Goal: Transaction & Acquisition: Purchase product/service

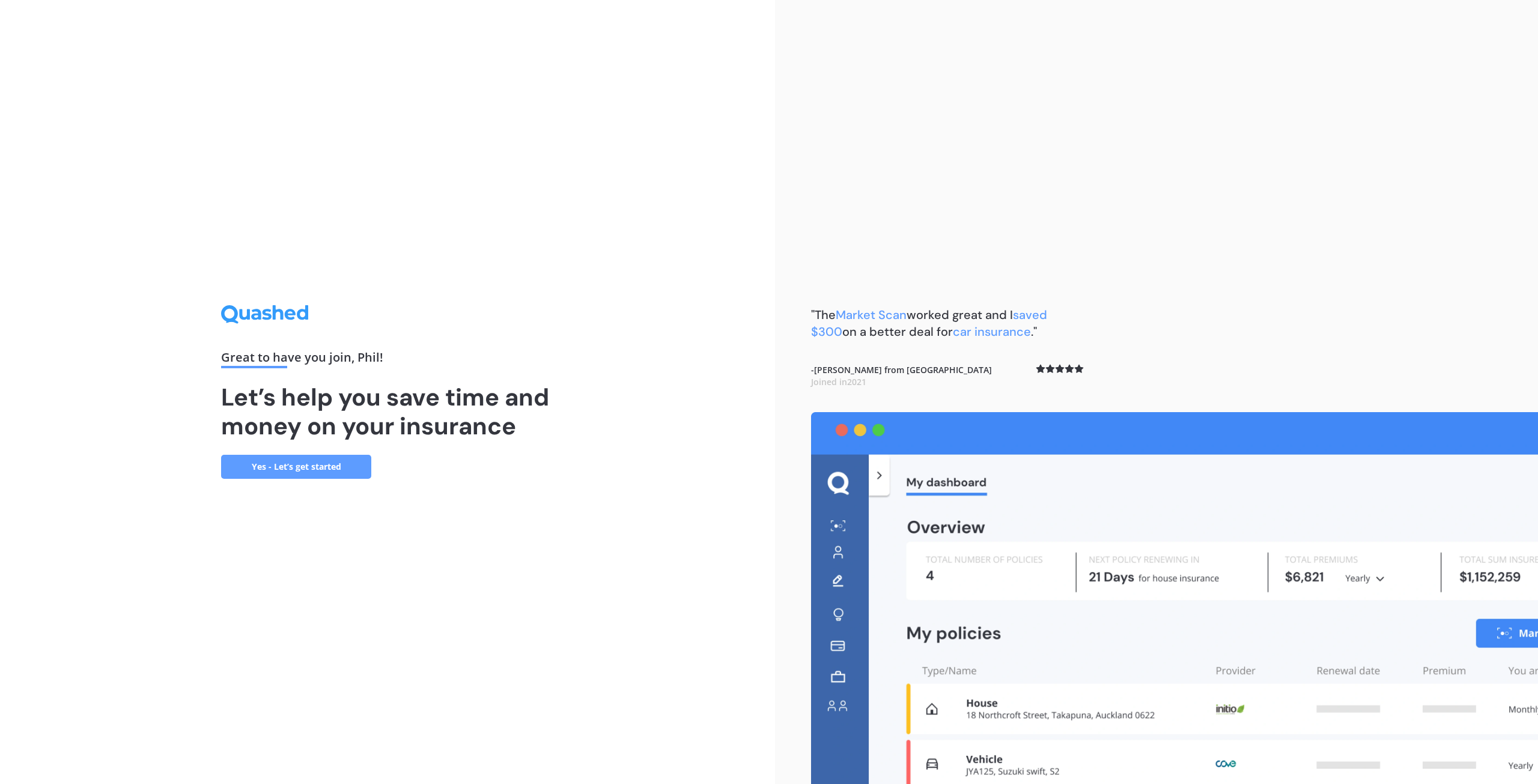
click at [341, 469] on link "Yes - Let’s get started" at bounding box center [296, 467] width 150 height 24
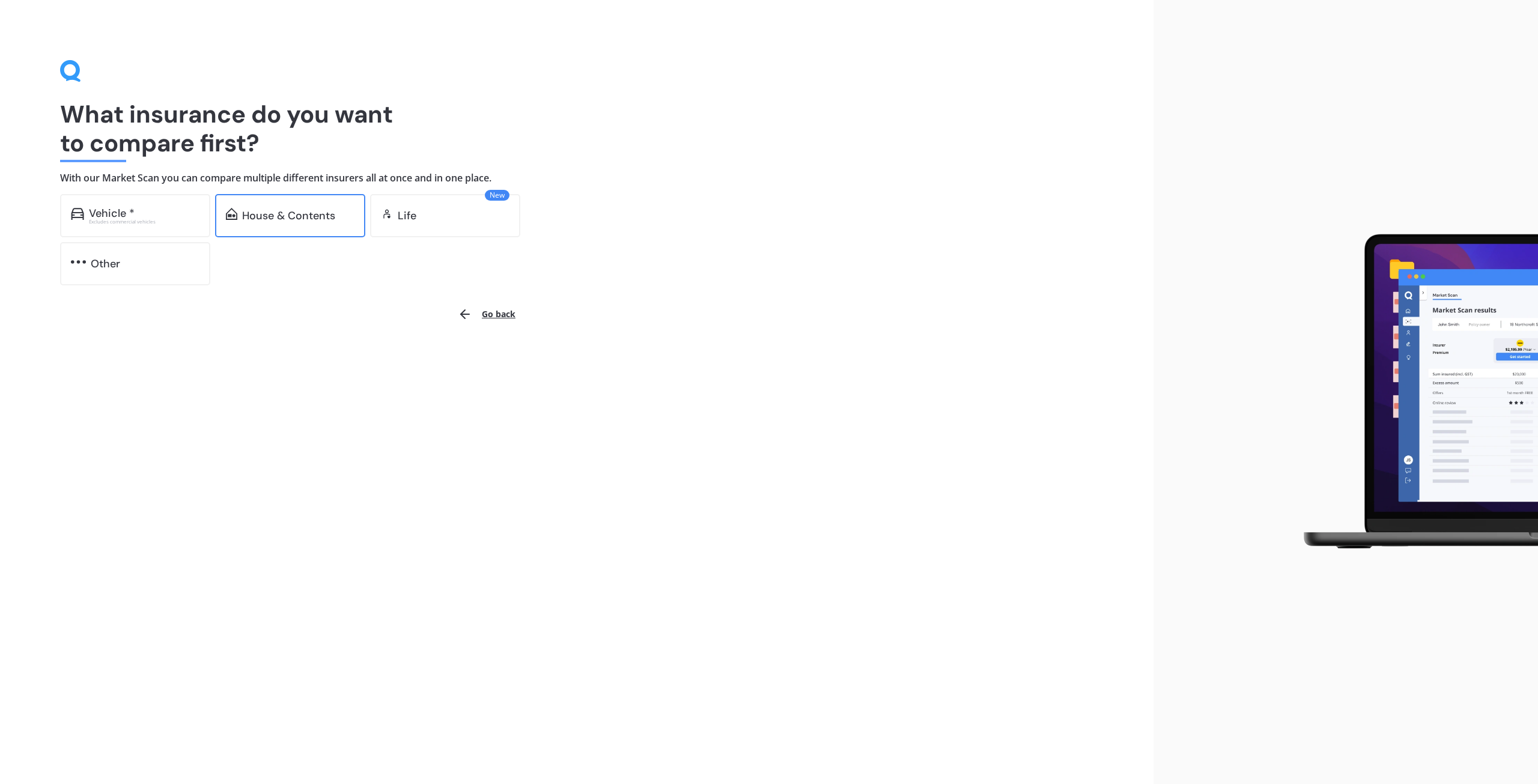
click at [302, 215] on div "House & Contents" at bounding box center [289, 216] width 93 height 12
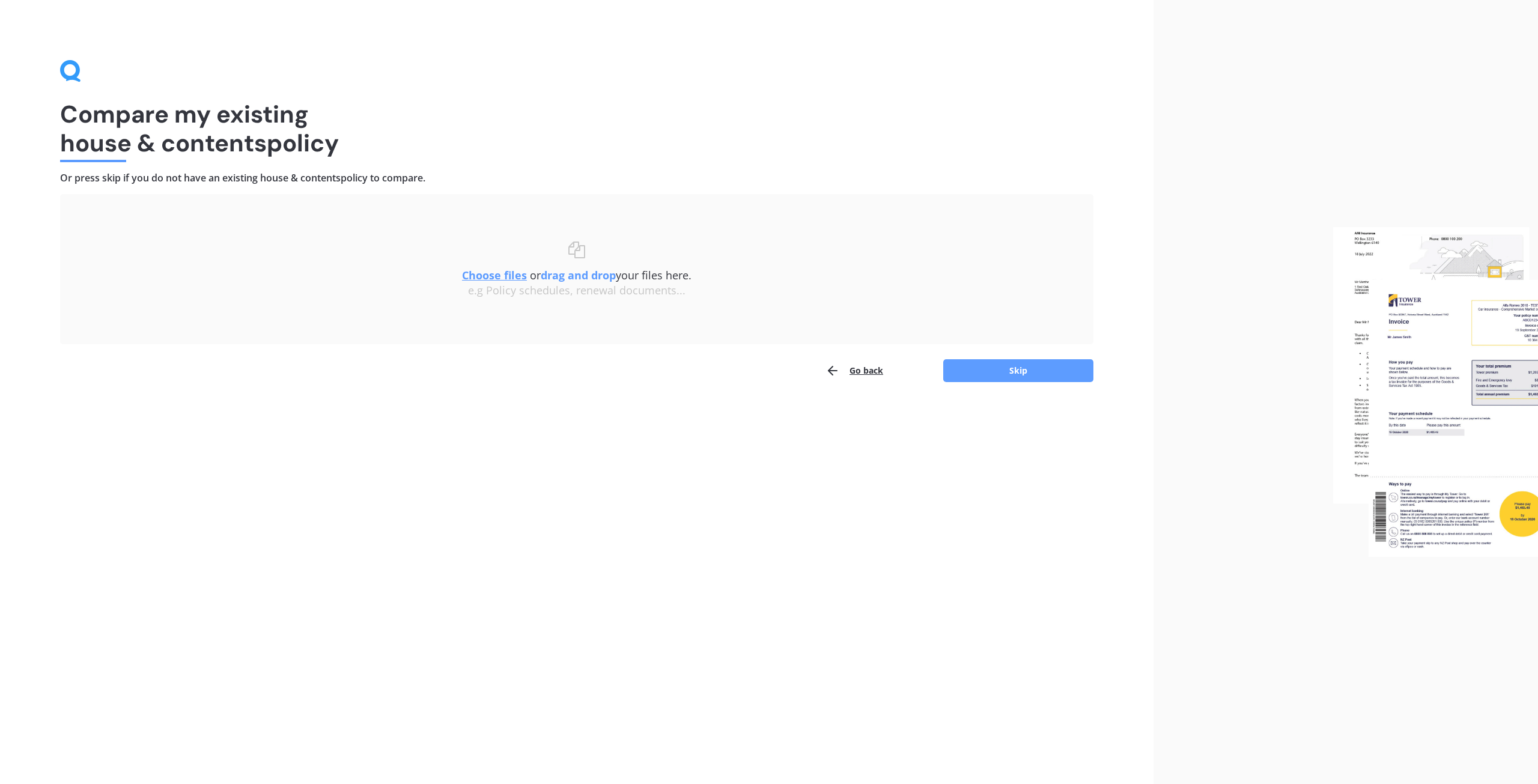
click at [507, 275] on u "Choose files" at bounding box center [495, 276] width 65 height 15
click at [515, 307] on button "Choose file" at bounding box center [501, 311] width 150 height 24
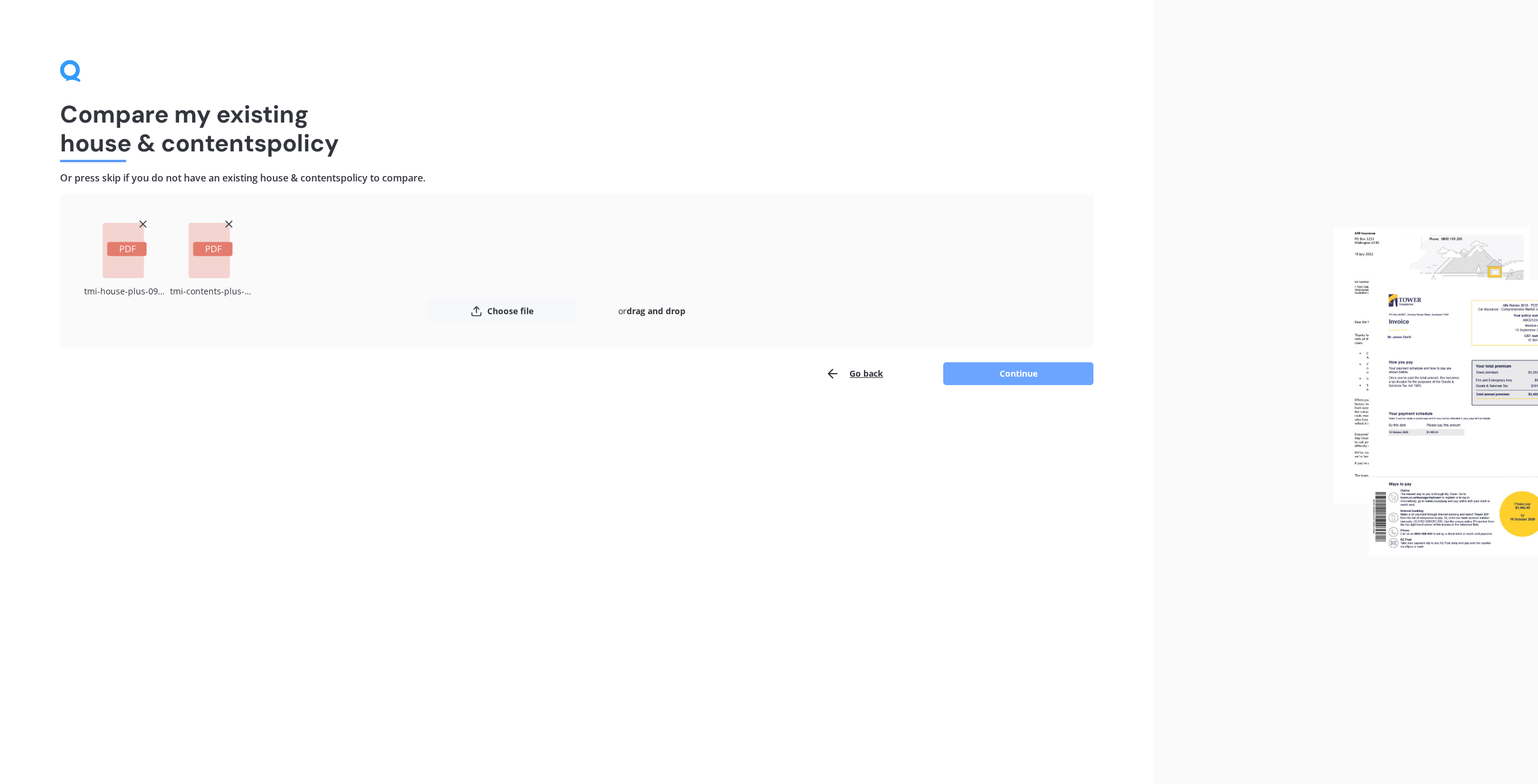
click at [1048, 378] on button "Continue" at bounding box center [1017, 374] width 150 height 23
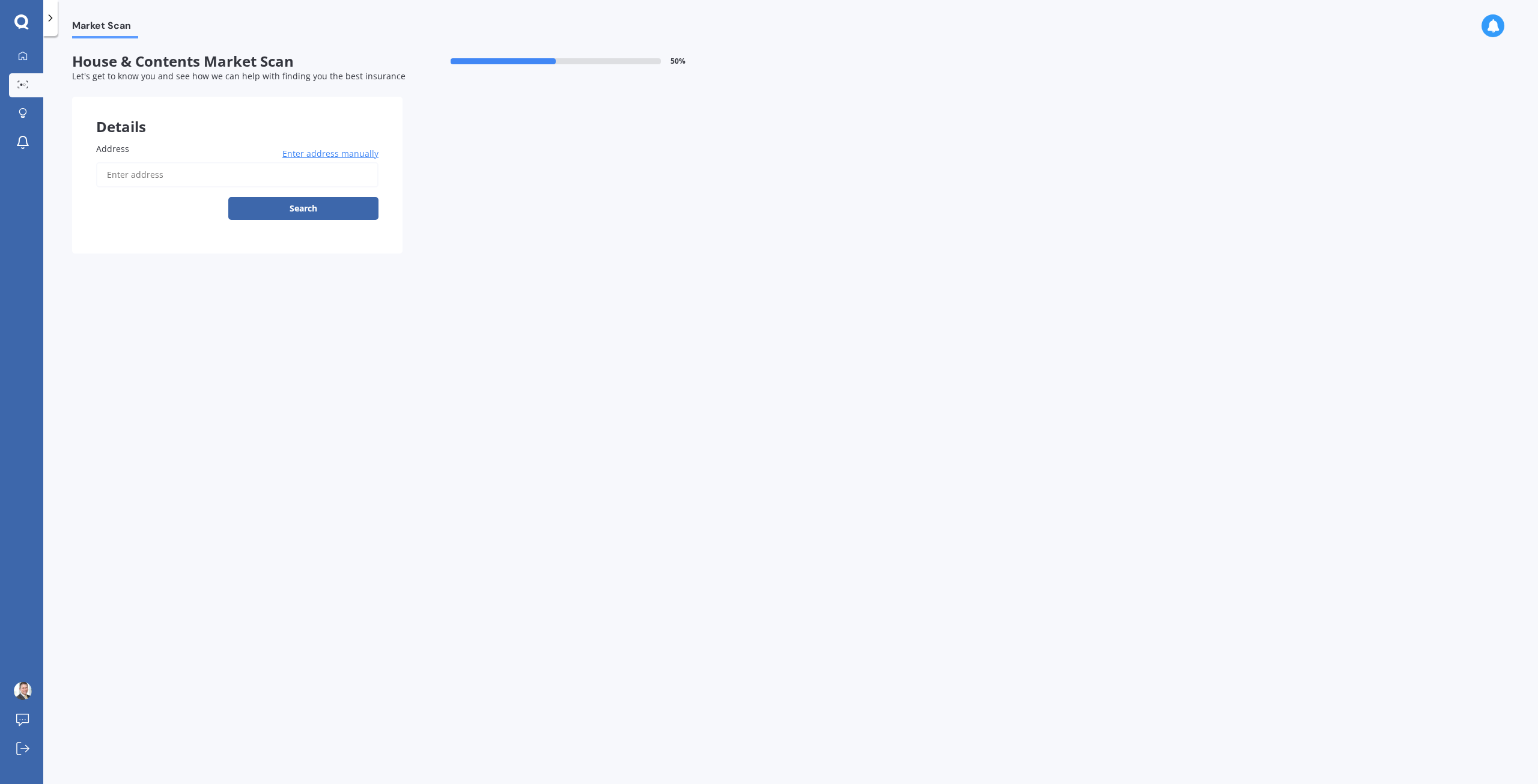
click at [205, 169] on input "Address" at bounding box center [238, 174] width 282 height 25
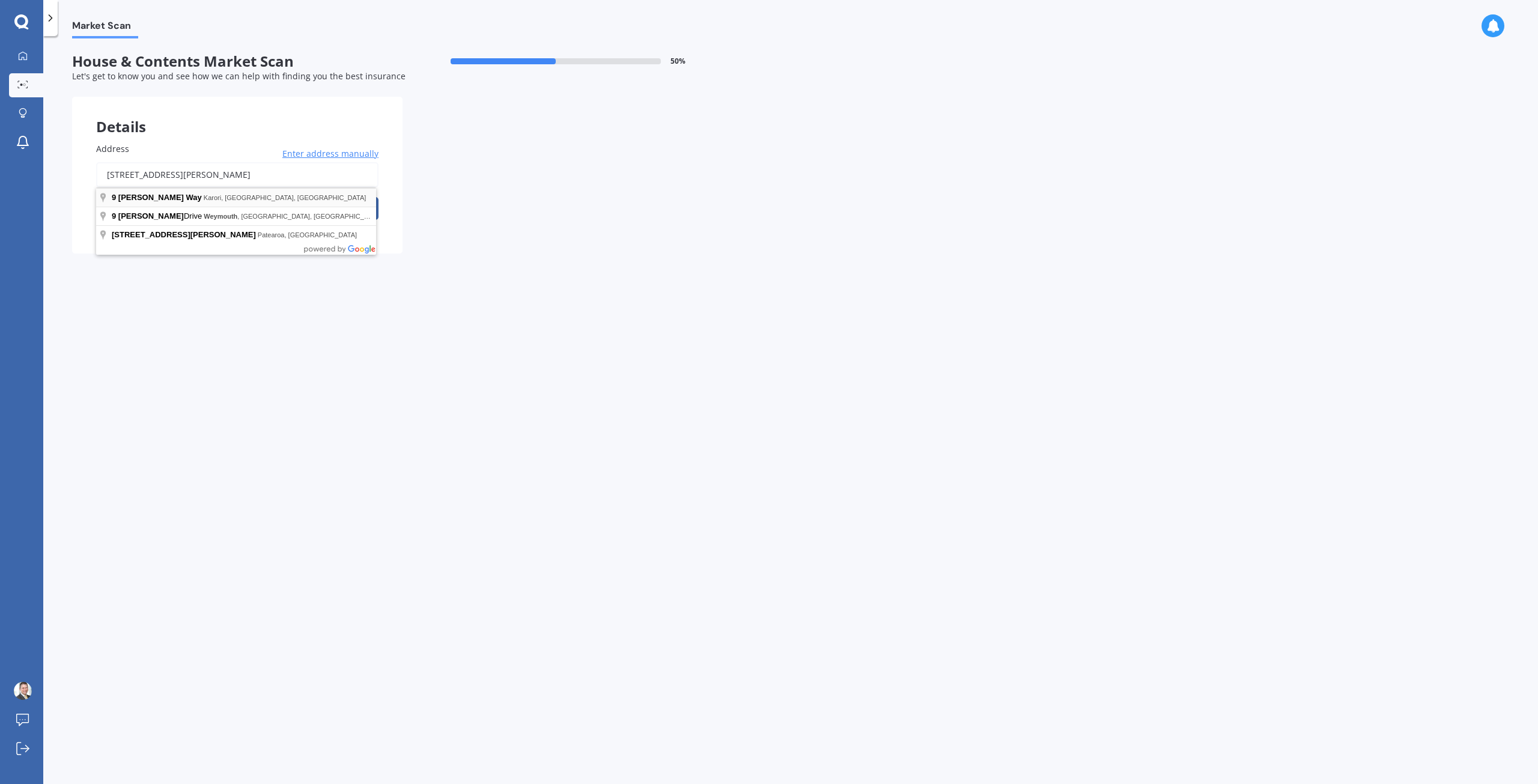
type input "[STREET_ADDRESS][PERSON_NAME]"
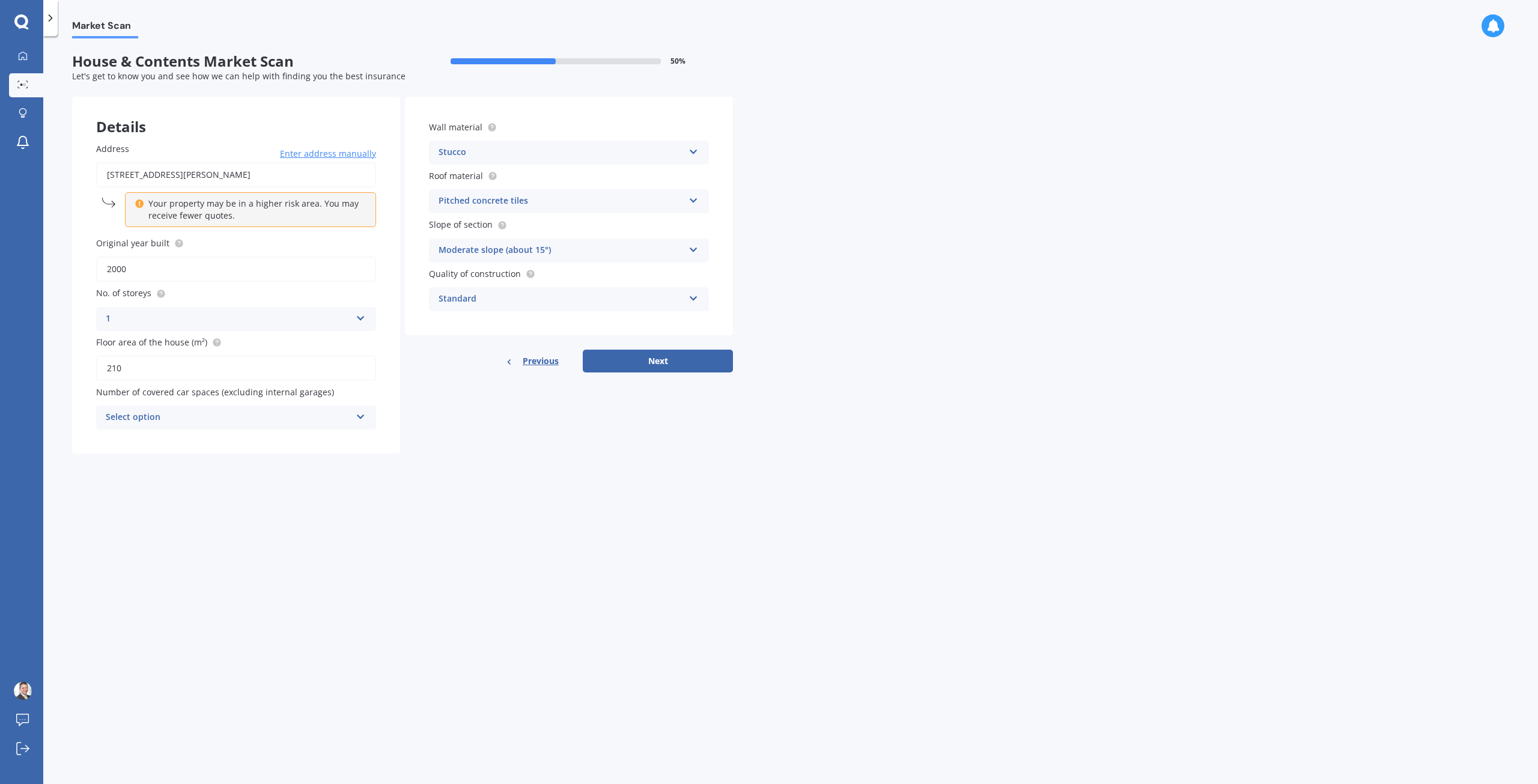
click at [330, 416] on div "Select option" at bounding box center [228, 418] width 245 height 15
click at [326, 438] on div "0" at bounding box center [236, 441] width 279 height 22
click at [616, 199] on div "Pitched concrete tiles" at bounding box center [561, 201] width 245 height 15
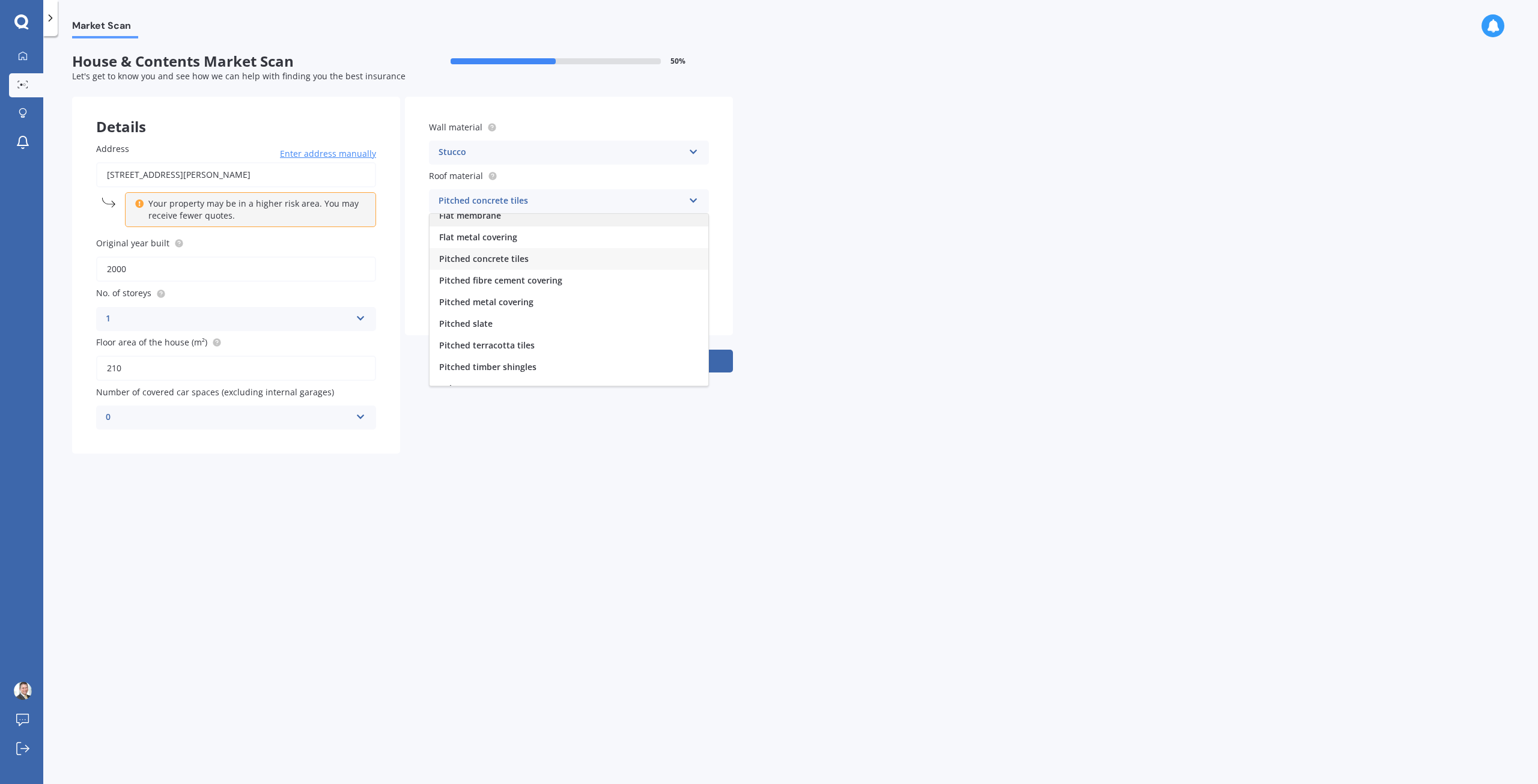
scroll to position [45, 0]
click at [549, 286] on div "Pitched metal covering" at bounding box center [569, 288] width 279 height 22
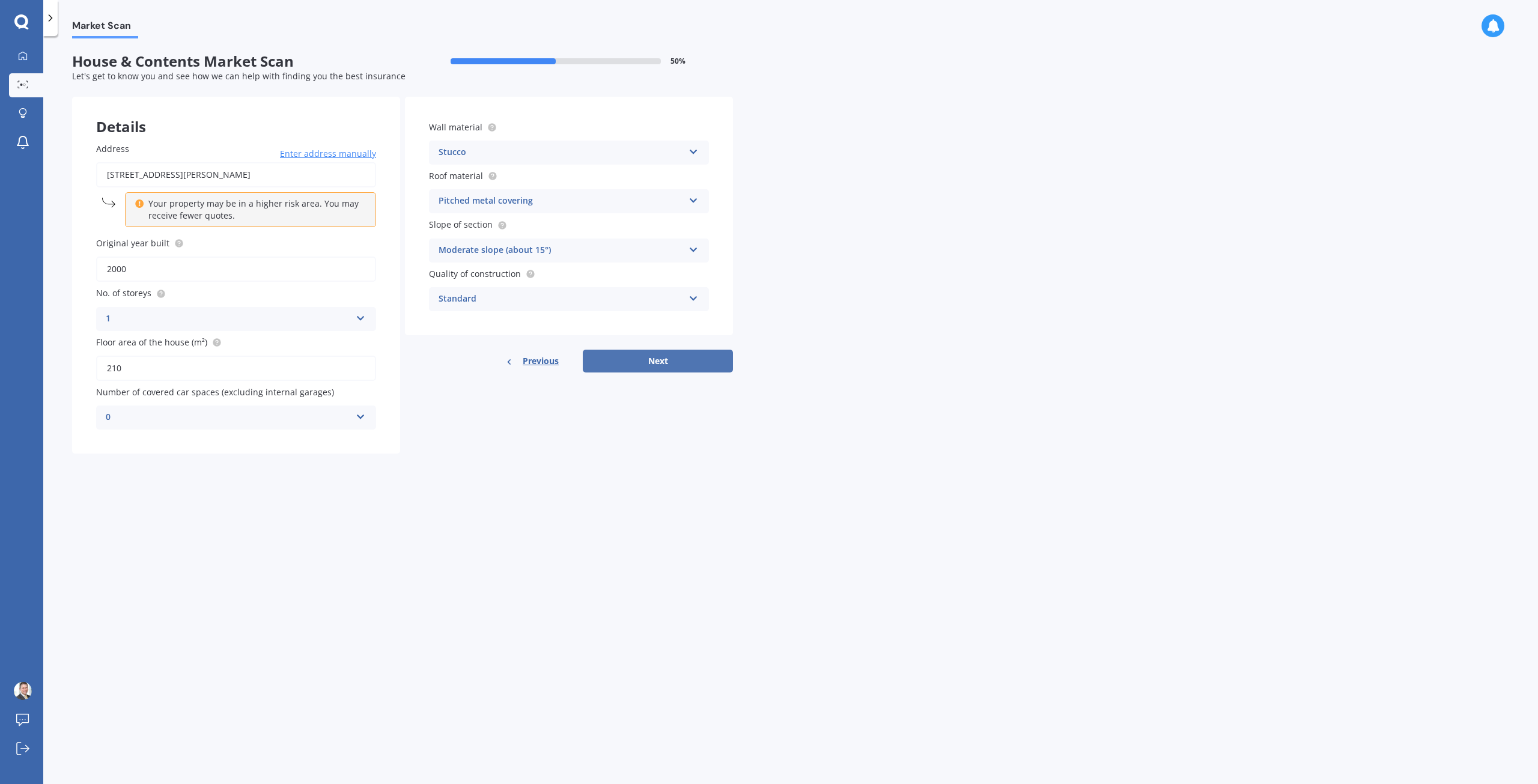
click at [639, 363] on button "Next" at bounding box center [658, 361] width 150 height 23
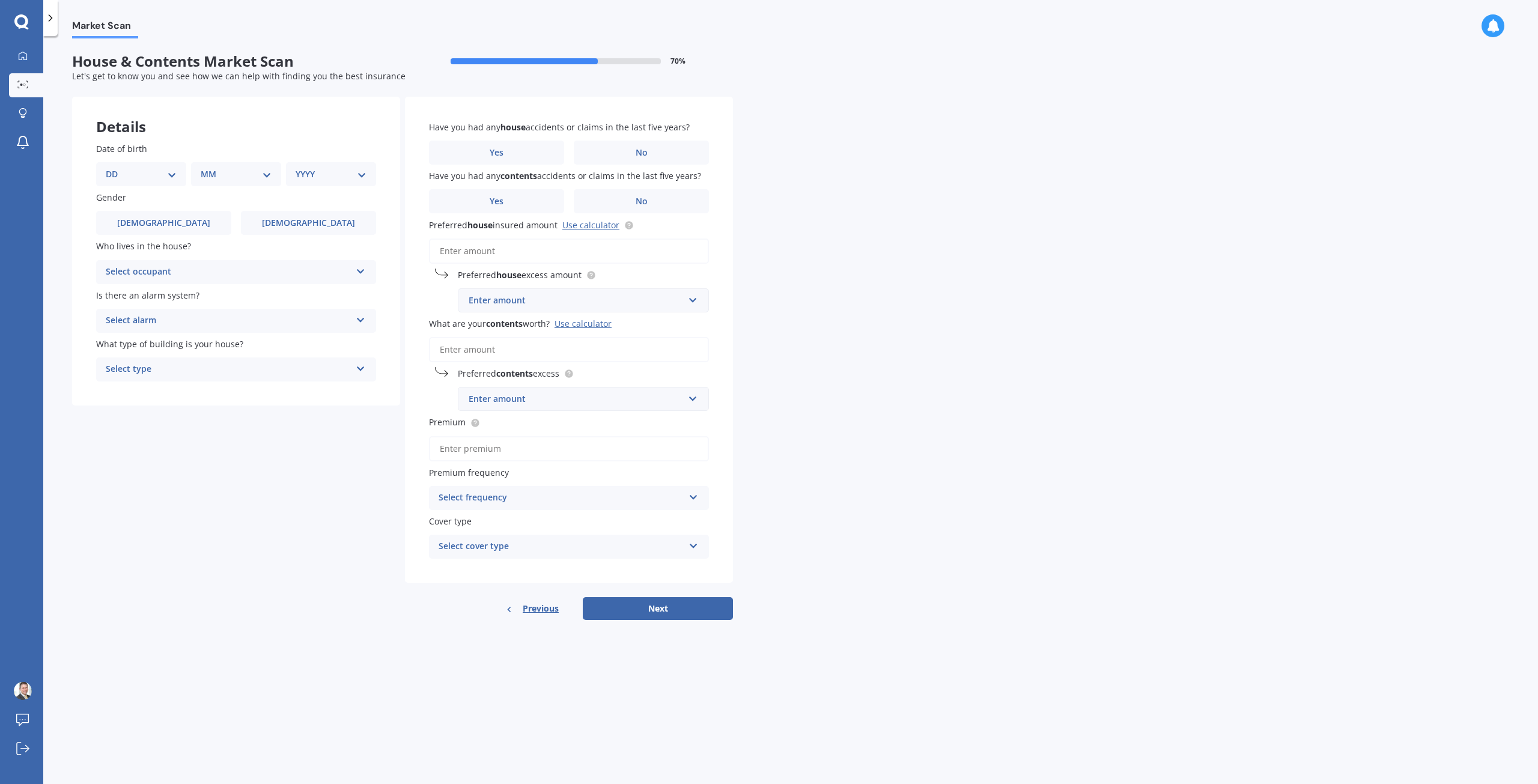
click at [164, 172] on select "DD 01 02 03 04 05 06 07 08 09 10 11 12 13 14 15 16 17 18 19 20 21 22 23 24 25 2…" at bounding box center [140, 174] width 71 height 13
select select "20"
click at [115, 168] on select "DD 01 02 03 04 05 06 07 08 09 10 11 12 13 14 15 16 17 18 19 20 21 22 23 24 25 2…" at bounding box center [140, 174] width 71 height 13
click at [221, 178] on select "MM 01 02 03 04 05 06 07 08 09 10 11 12" at bounding box center [238, 174] width 66 height 13
select select "09"
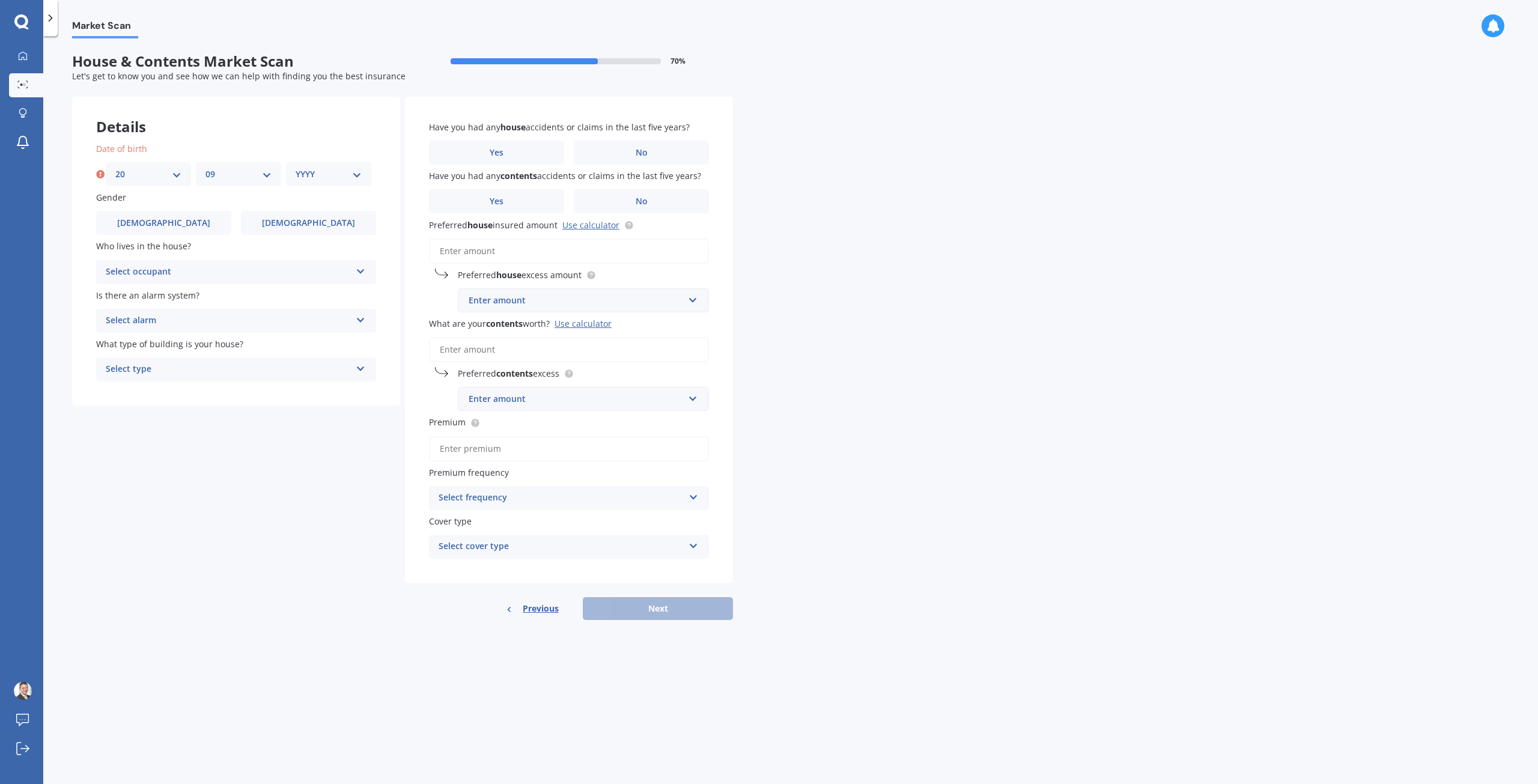
click at [205, 168] on select "MM 01 02 03 04 05 06 07 08 09 10 11 12" at bounding box center [238, 174] width 66 height 13
click at [310, 182] on div "YYYY 2009 2008 2007 2006 2005 2004 2003 2002 2001 2000 1999 1998 1997 1996 1995…" at bounding box center [328, 174] width 85 height 24
click at [319, 178] on select "YYYY 2009 2008 2007 2006 2005 2004 2003 2002 2001 2000 1999 1998 1997 1996 1995…" at bounding box center [329, 174] width 66 height 13
select select "1974"
click at [296, 168] on select "YYYY 2009 2008 2007 2006 2005 2004 2003 2002 2001 2000 1999 1998 1997 1996 1995…" at bounding box center [329, 174] width 66 height 13
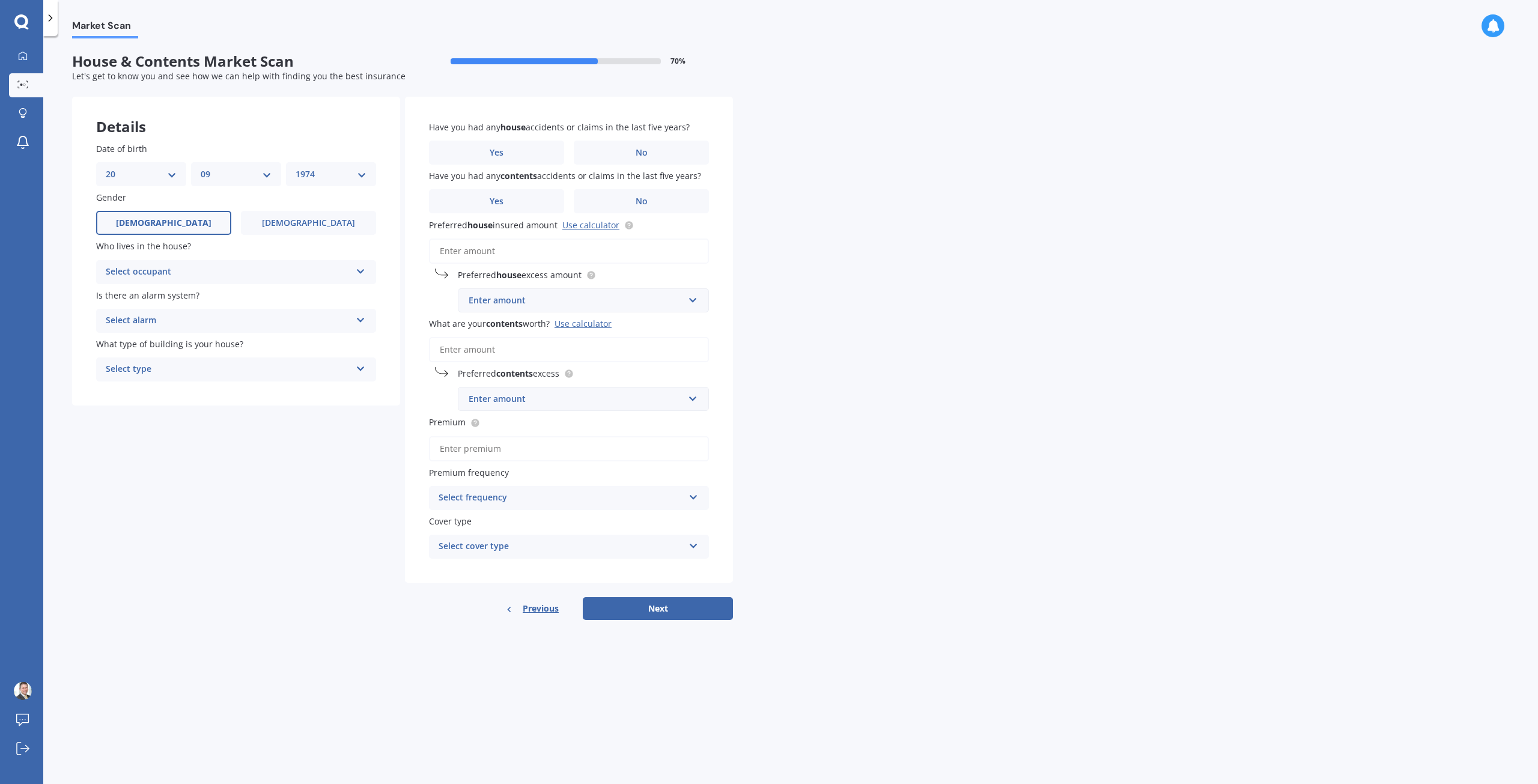
click at [194, 226] on label "[DEMOGRAPHIC_DATA]" at bounding box center [164, 223] width 135 height 24
click at [0, 0] on input "[DEMOGRAPHIC_DATA]" at bounding box center [0, 0] width 0 height 0
click at [235, 270] on div "Select occupant" at bounding box center [228, 272] width 245 height 15
click at [165, 300] on div "Owner" at bounding box center [236, 295] width 279 height 22
click at [221, 319] on div "Select alarm" at bounding box center [228, 321] width 245 height 15
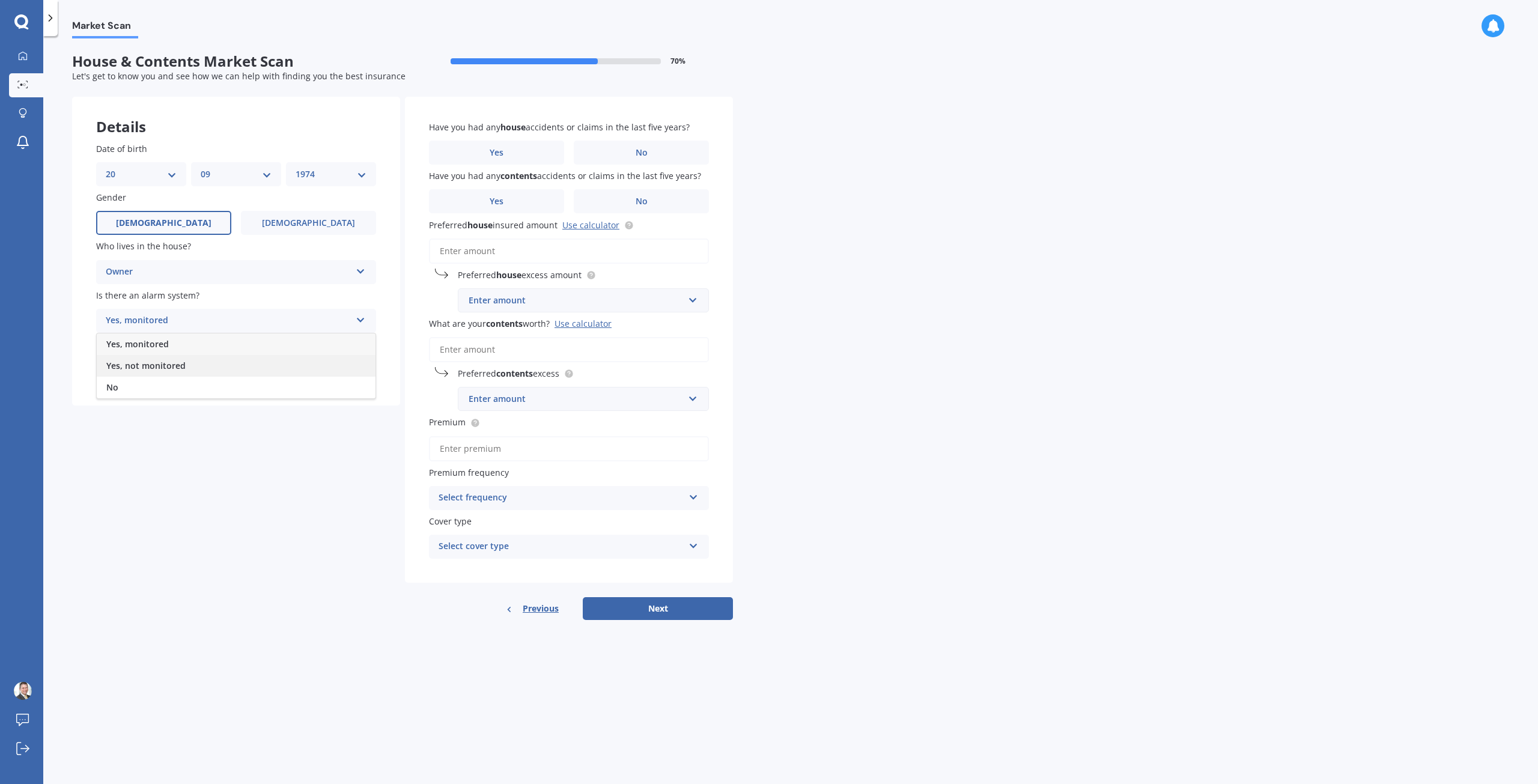
click at [212, 367] on div "Yes, not monitored" at bounding box center [236, 366] width 279 height 22
click at [205, 366] on div "Select type" at bounding box center [228, 370] width 245 height 15
click at [199, 395] on div "Freestanding" at bounding box center [236, 392] width 279 height 22
click at [590, 152] on label "No" at bounding box center [641, 152] width 135 height 24
click at [0, 0] on input "No" at bounding box center [0, 0] width 0 height 0
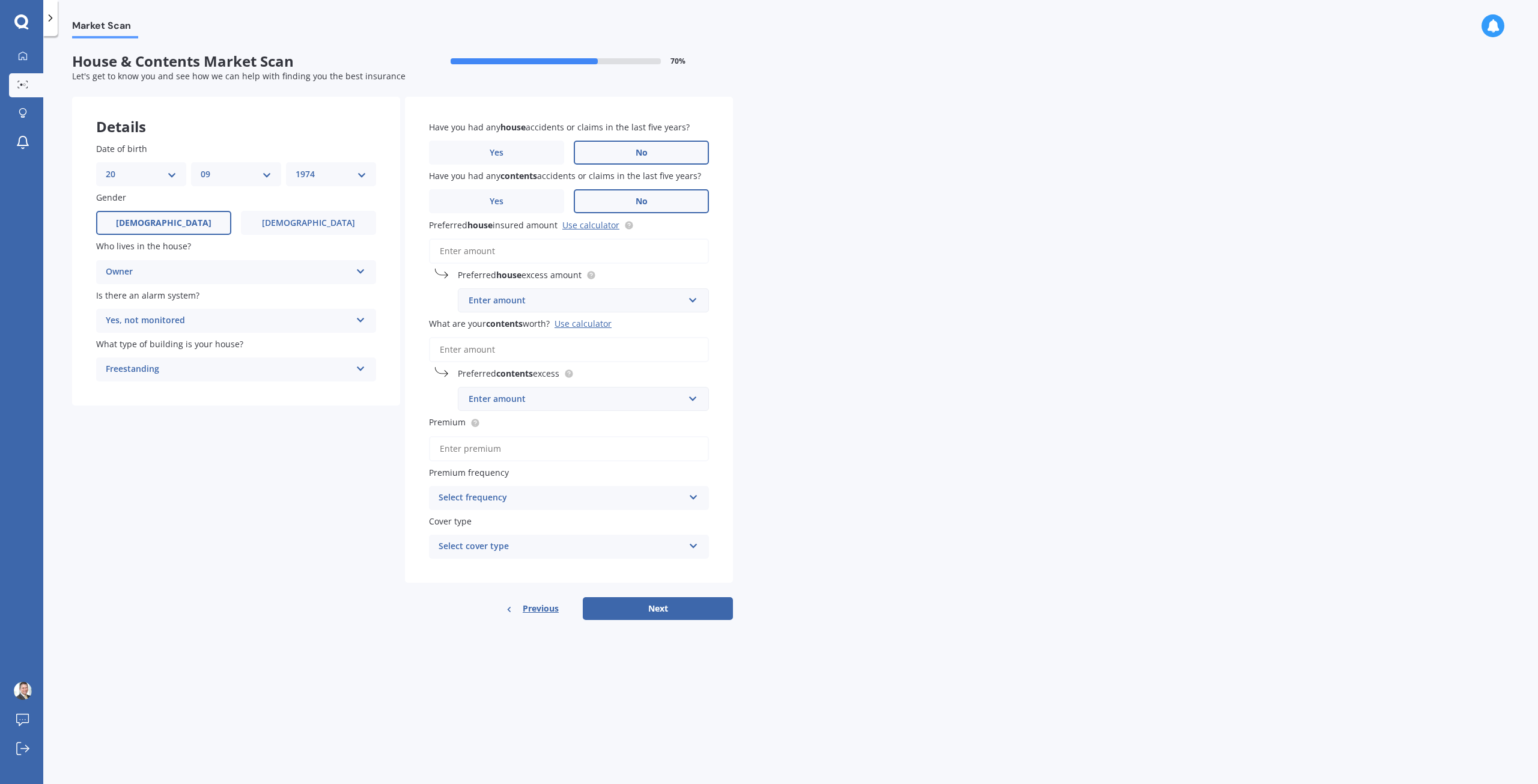
click at [593, 199] on label "No" at bounding box center [641, 201] width 135 height 24
click at [0, 0] on input "No" at bounding box center [0, 0] width 0 height 0
click at [525, 249] on input "Preferred house insured amount Use calculator" at bounding box center [568, 251] width 280 height 25
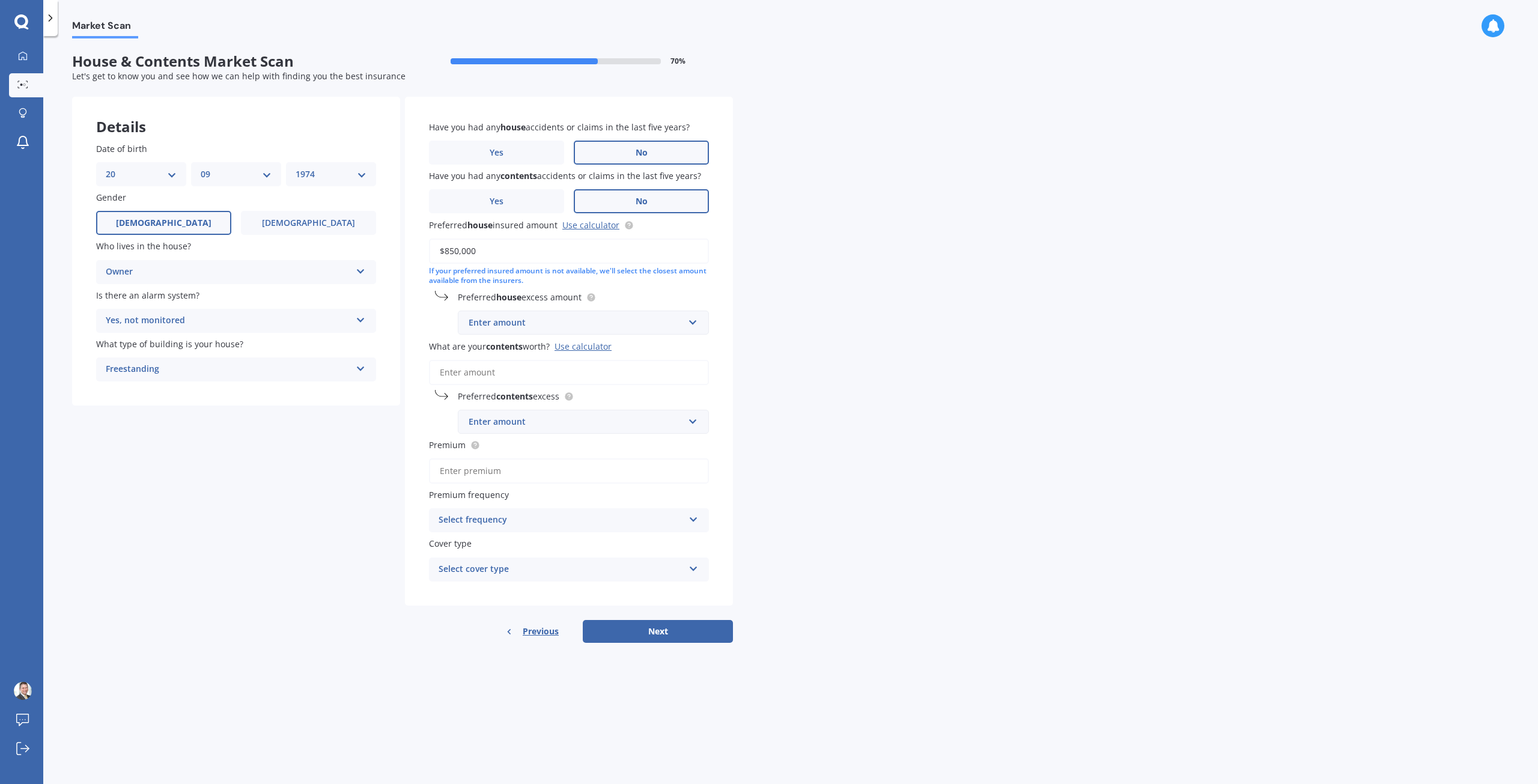
type input "$850,000"
click at [778, 296] on div "Market Scan House & Contents Market Scan 70 % Let's get to know you and see how…" at bounding box center [790, 412] width 1495 height 748
click at [694, 323] on input "text" at bounding box center [579, 323] width 240 height 23
click at [629, 469] on div "$2,500" at bounding box center [583, 478] width 250 height 22
click at [756, 315] on div "Market Scan House & Contents Market Scan 70 % Let's get to know you and see how…" at bounding box center [790, 412] width 1495 height 748
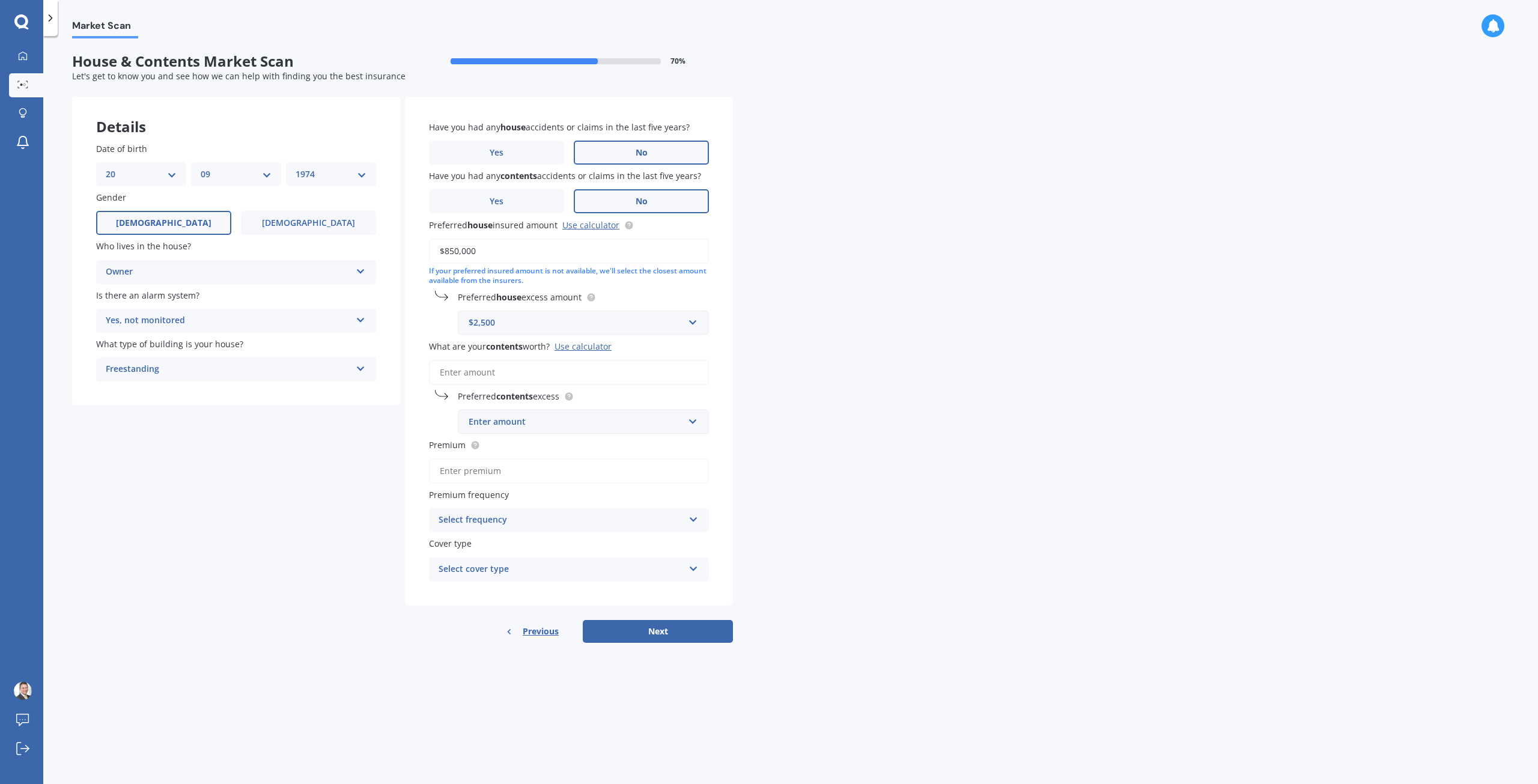
click at [546, 374] on input "What are your contents worth? Use calculator" at bounding box center [568, 372] width 280 height 25
click at [539, 428] on div "Enter amount" at bounding box center [576, 422] width 215 height 13
click at [544, 422] on input "text" at bounding box center [579, 422] width 240 height 23
click at [519, 372] on input "What are your contents worth? Use calculator" at bounding box center [568, 372] width 280 height 25
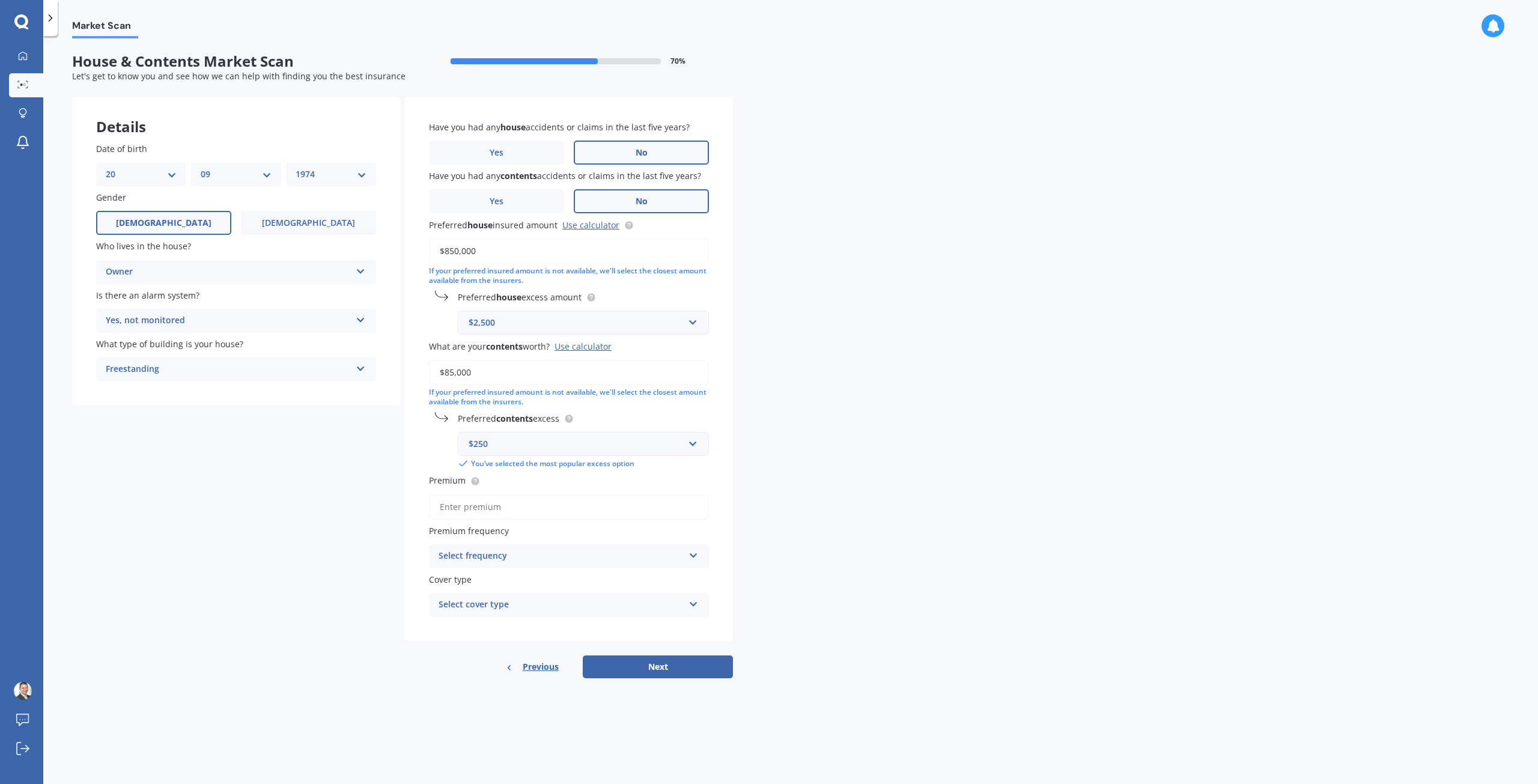
type input "$85,000"
click at [691, 443] on input "text" at bounding box center [579, 444] width 240 height 23
click at [602, 574] on div "$1,000" at bounding box center [583, 577] width 250 height 22
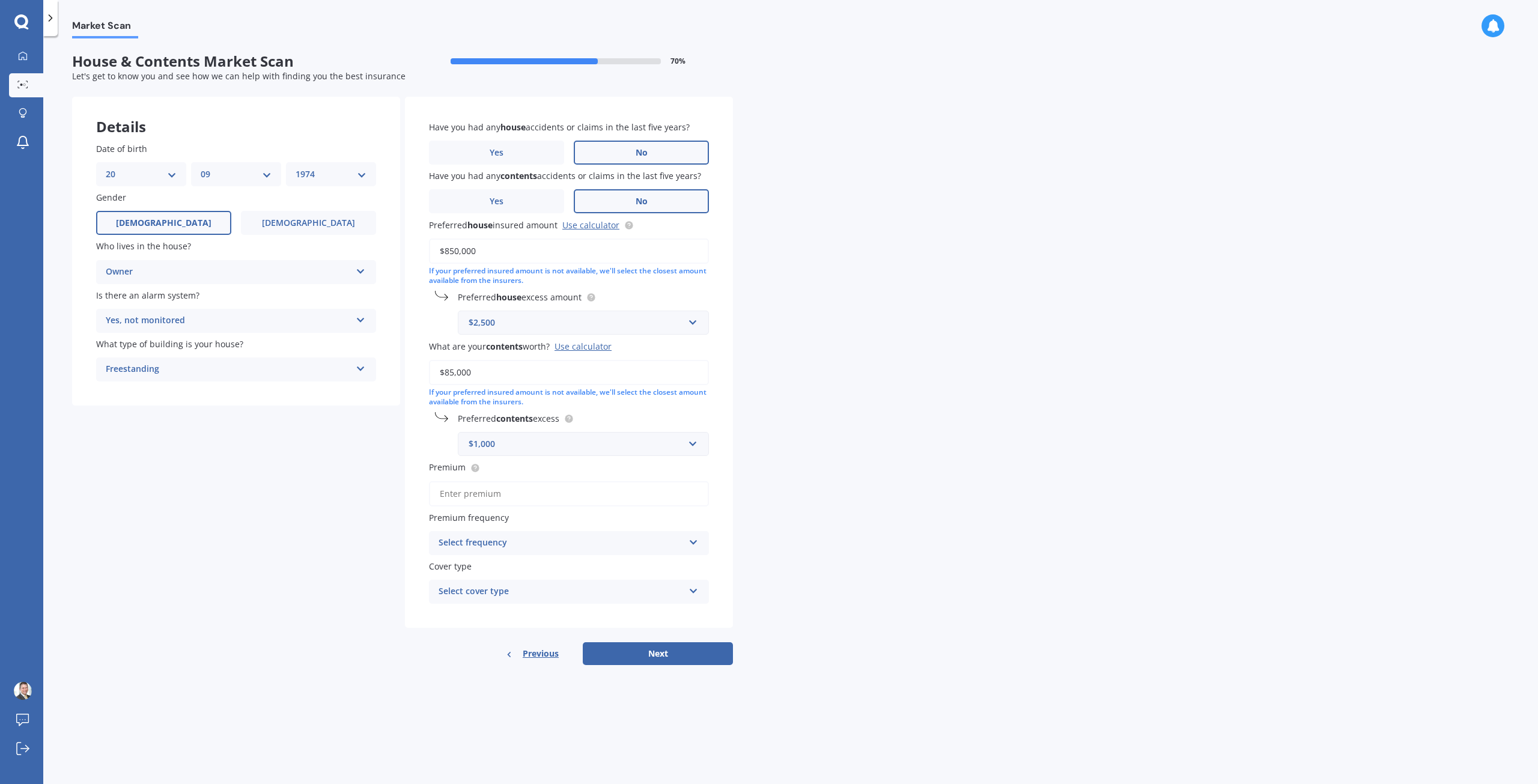
click at [795, 439] on div "Market Scan House & Contents Market Scan 70 % Let's get to know you and see how…" at bounding box center [790, 412] width 1495 height 748
click at [559, 496] on input "Premium" at bounding box center [568, 494] width 280 height 25
click at [528, 497] on input "Premium" at bounding box center [568, 494] width 280 height 25
type input "$2,600.00"
click at [533, 539] on div "Select frequency" at bounding box center [561, 543] width 245 height 15
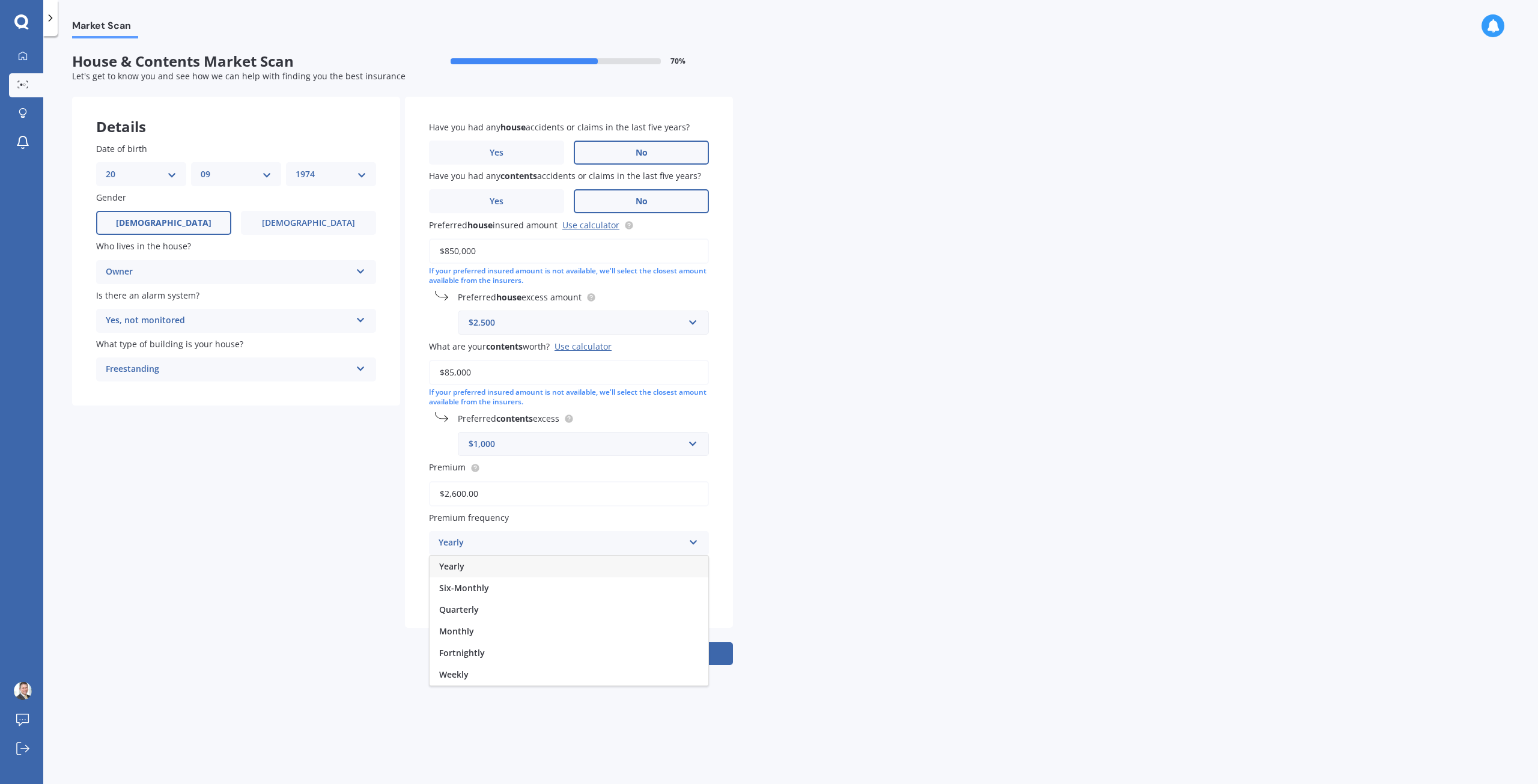
click at [530, 564] on div "Yearly" at bounding box center [569, 566] width 279 height 22
click at [529, 593] on div "Select cover type" at bounding box center [561, 592] width 245 height 15
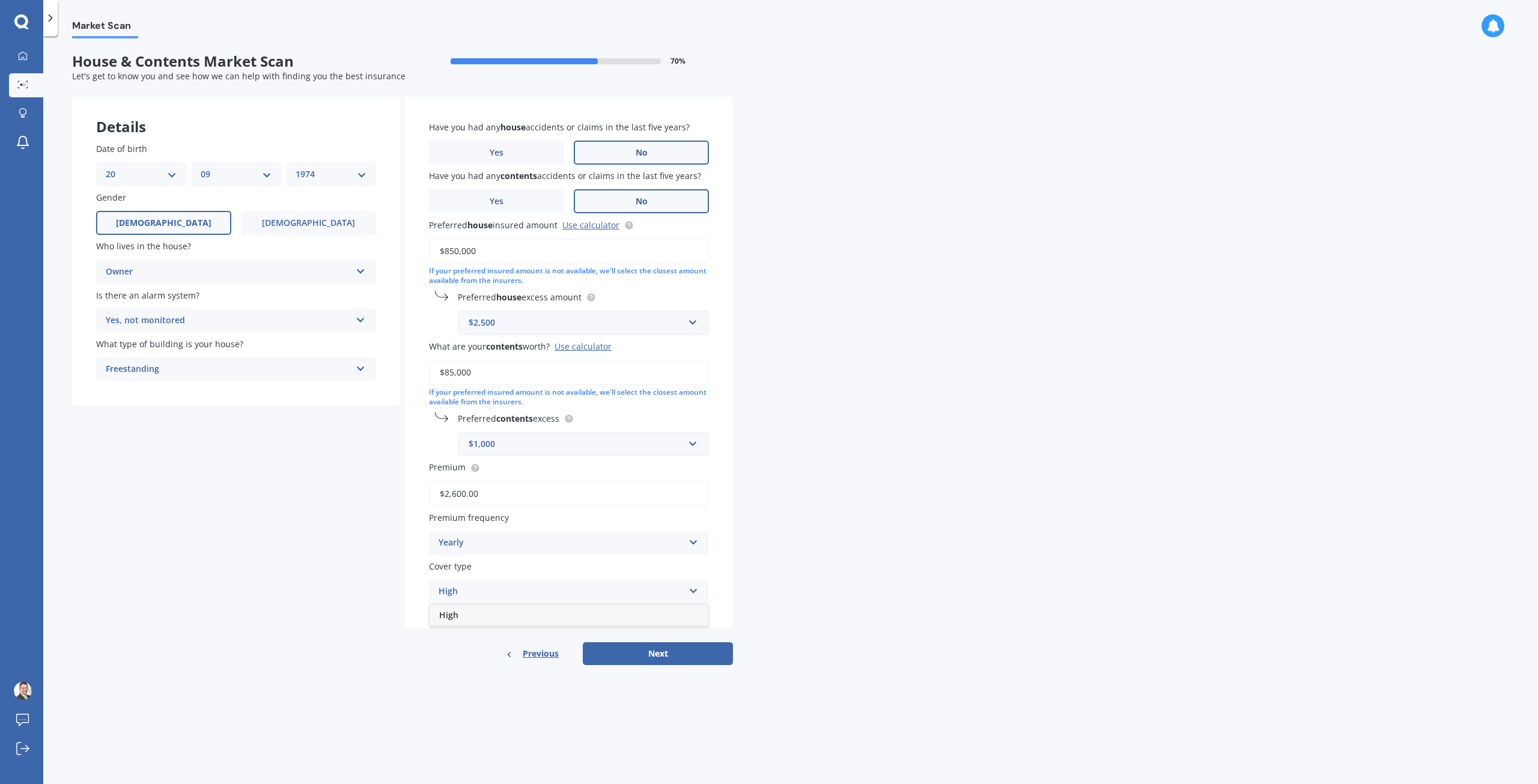
click at [538, 596] on div "High" at bounding box center [561, 592] width 245 height 15
click at [585, 593] on div "Select cover type" at bounding box center [563, 592] width 239 height 13
click at [503, 623] on div "High" at bounding box center [569, 615] width 277 height 22
click at [870, 476] on div "Market Scan House & Contents Market Scan 70 % Let's get to know you and see how…" at bounding box center [790, 412] width 1495 height 748
click at [658, 653] on button "Next" at bounding box center [658, 653] width 150 height 23
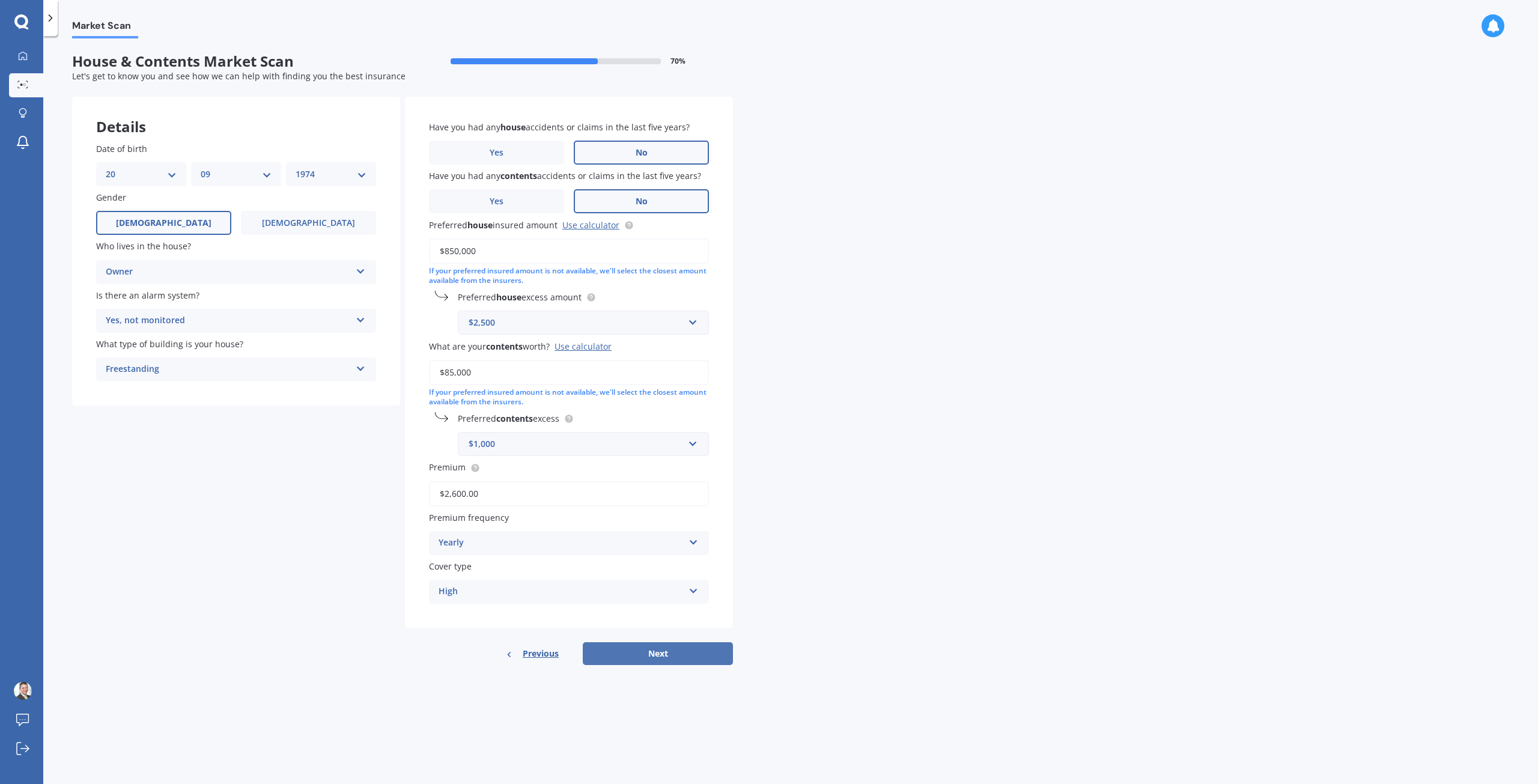
select select "20"
select select "09"
select select "1974"
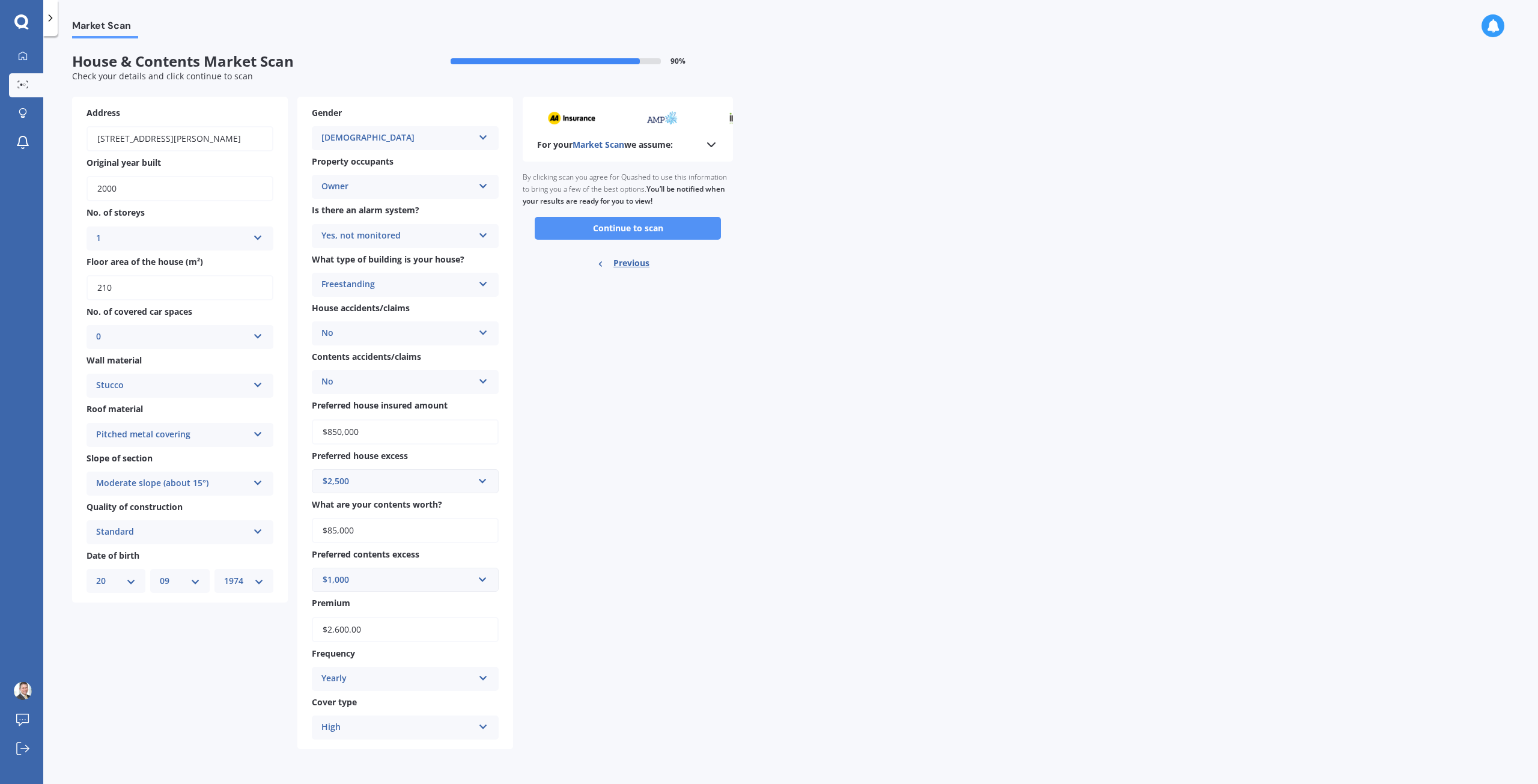
click at [622, 228] on button "Continue to scan" at bounding box center [628, 229] width 186 height 23
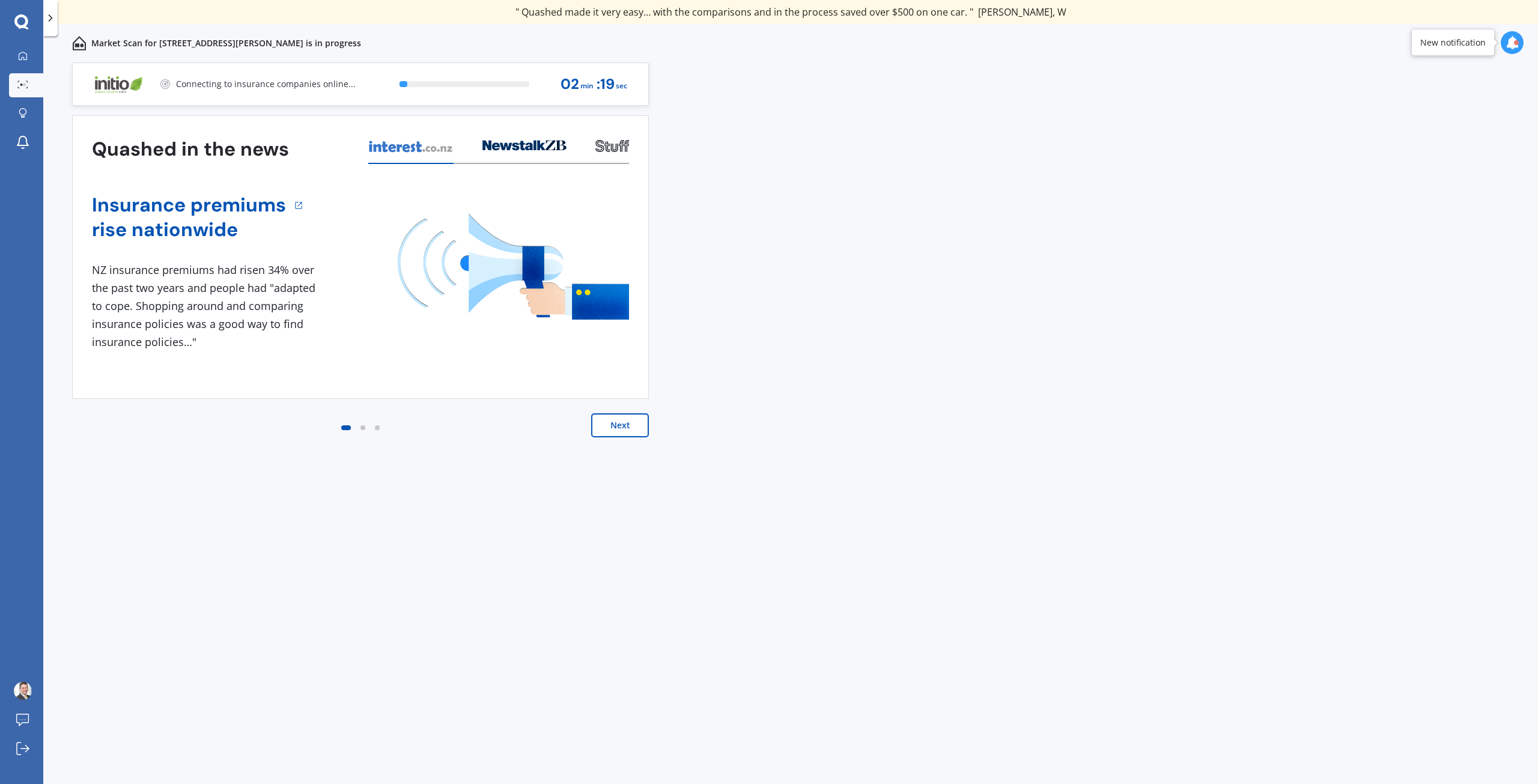
click at [625, 431] on button "Next" at bounding box center [619, 426] width 58 height 24
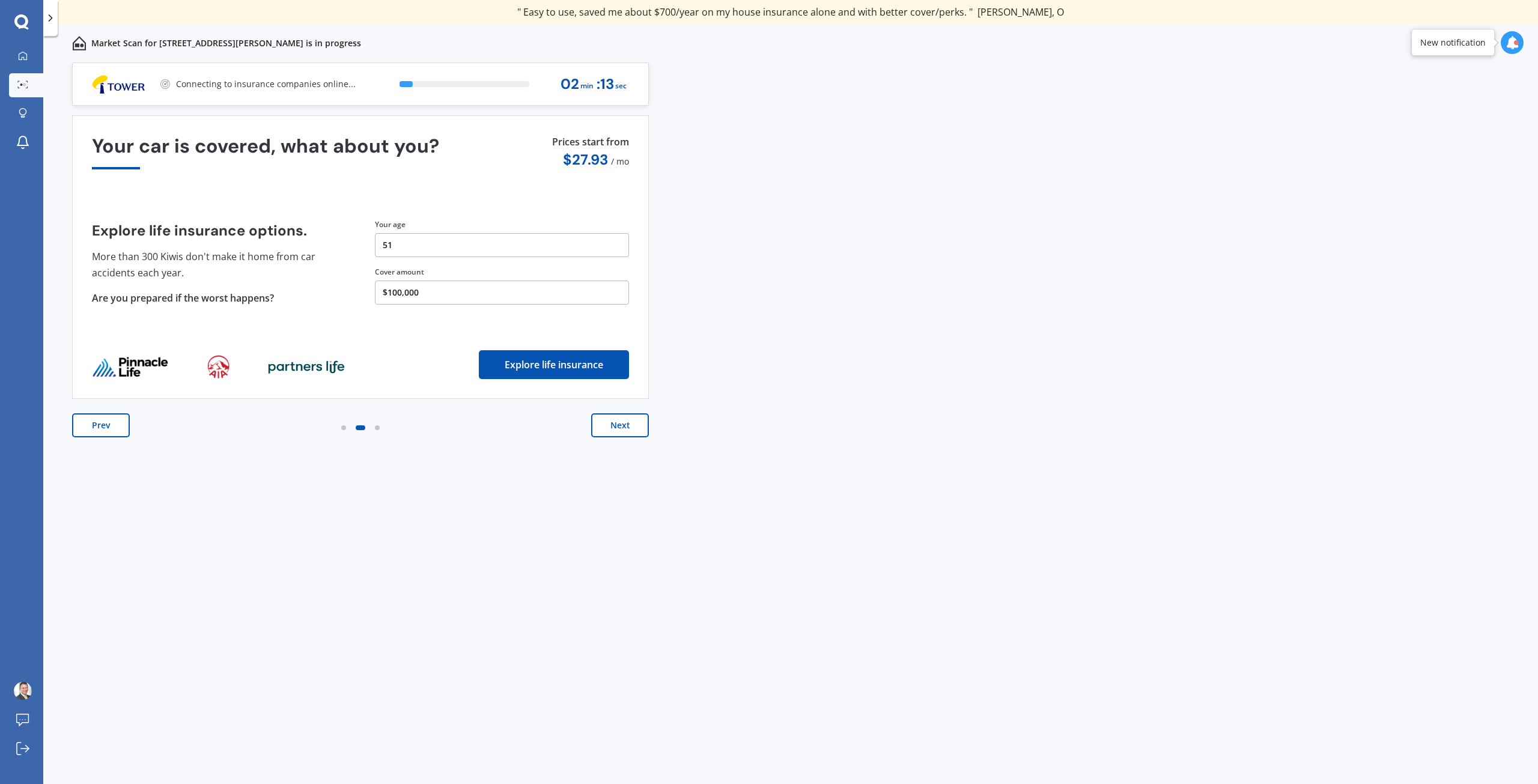
click at [625, 431] on button "Next" at bounding box center [619, 426] width 58 height 24
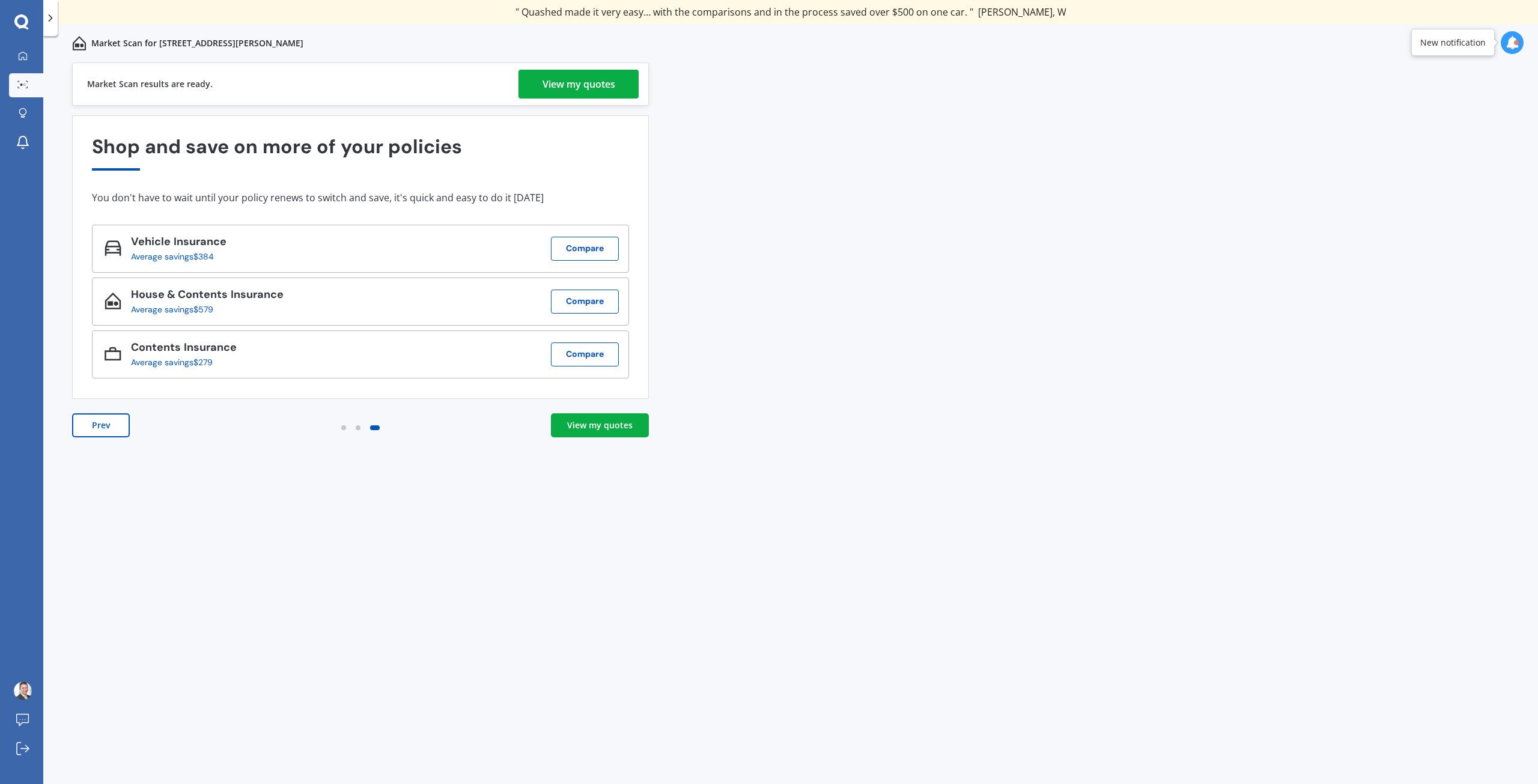
click at [583, 431] on div "View my quotes" at bounding box center [600, 425] width 66 height 12
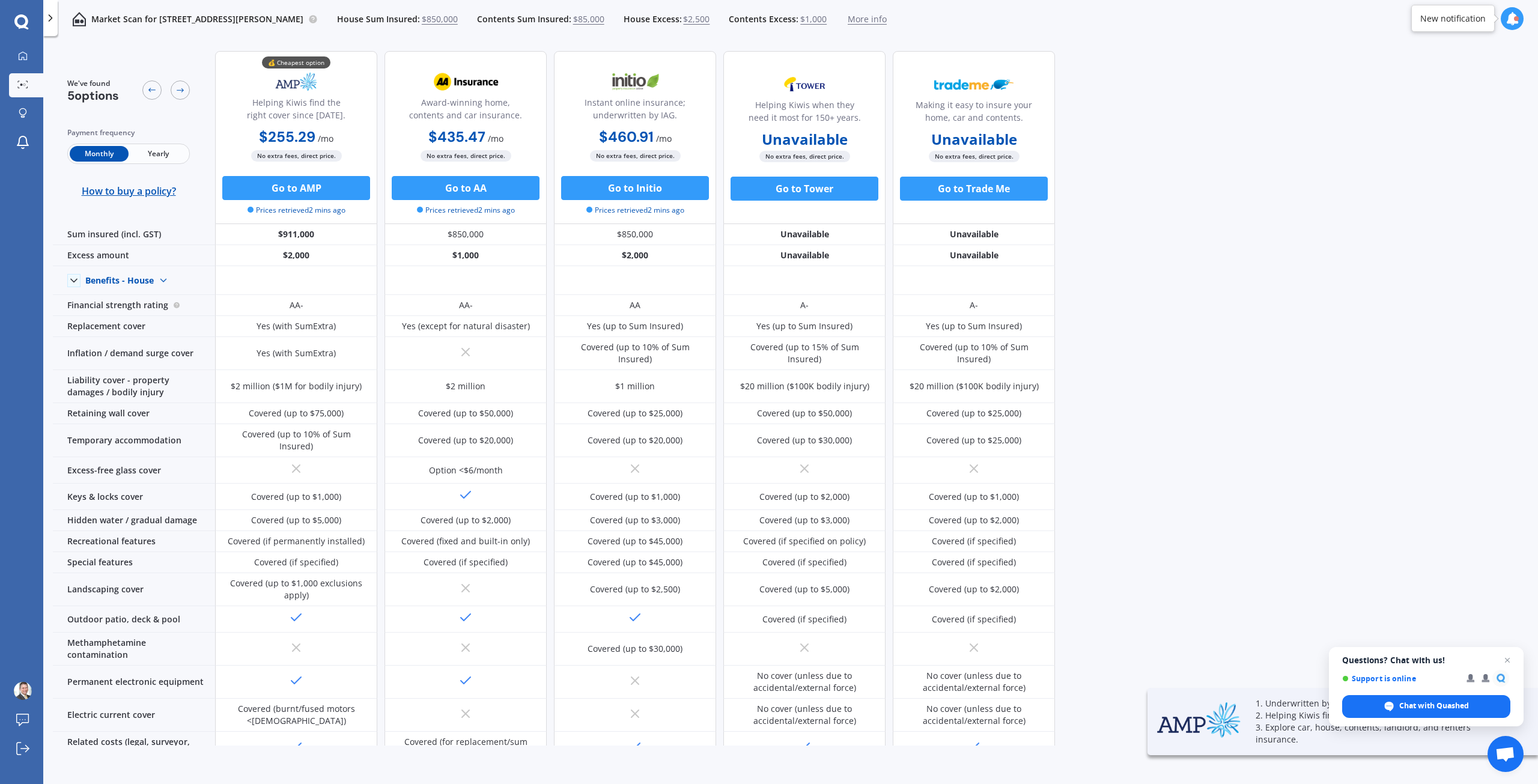
click at [152, 152] on span "Yearly" at bounding box center [158, 153] width 59 height 15
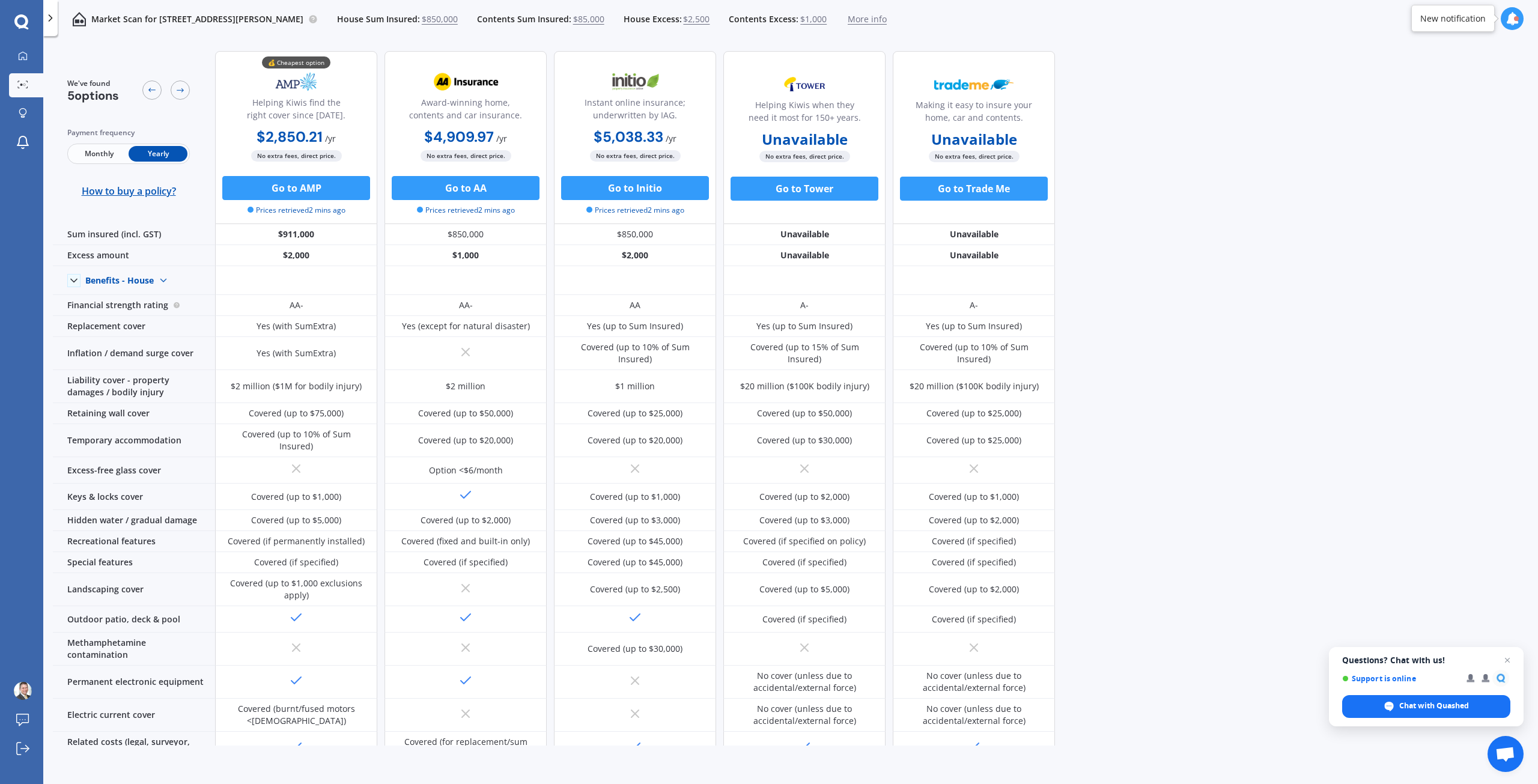
click at [1509, 17] on icon at bounding box center [1512, 19] width 13 height 13
